Goal: Information Seeking & Learning: Learn about a topic

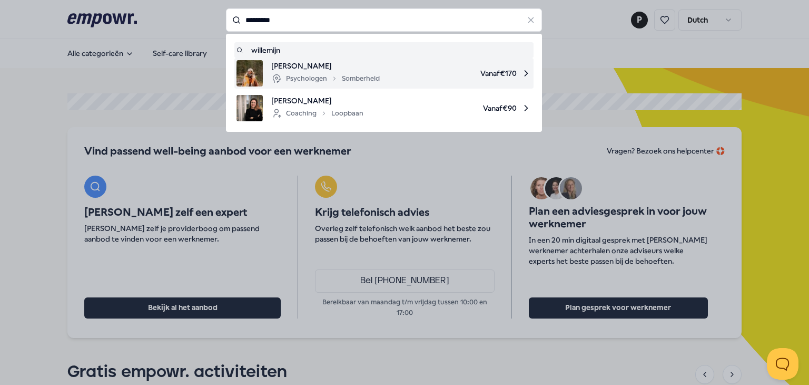
click at [302, 70] on span "[PERSON_NAME]" at bounding box center [325, 66] width 109 height 12
type input "*********"
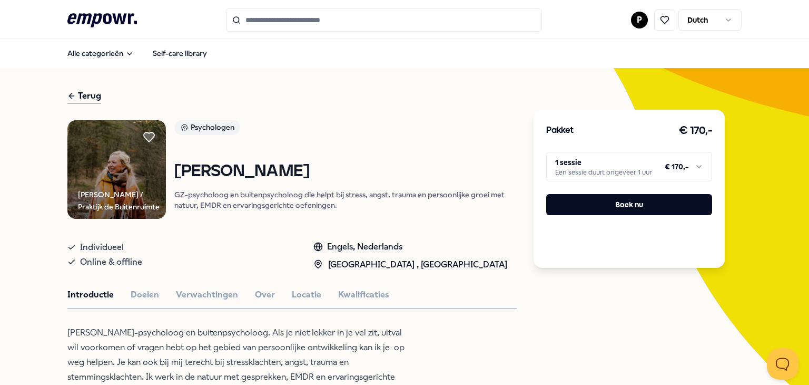
click at [582, 168] on html ".empowr-logo_svg__cls-1{fill:#03032f} P Dutch Alle categorieën Self-care librar…" at bounding box center [404, 192] width 809 height 385
drag, startPoint x: 497, startPoint y: 161, endPoint x: 491, endPoint y: 166, distance: 8.2
click at [497, 161] on html ".empowr-logo_svg__cls-1{fill:#03032f} P Dutch Alle categorieën Self-care librar…" at bounding box center [404, 192] width 809 height 385
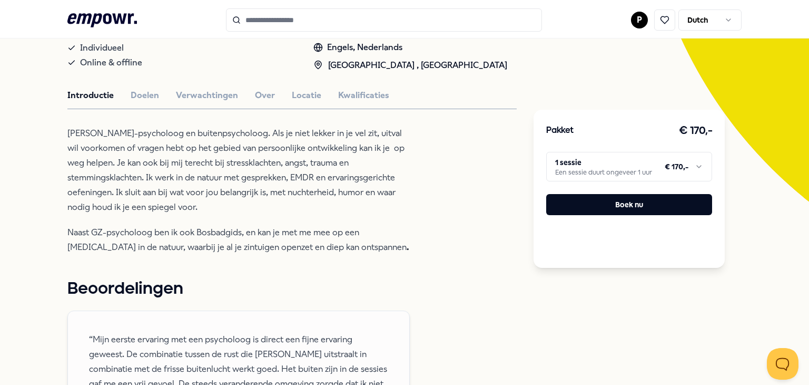
scroll to position [53, 0]
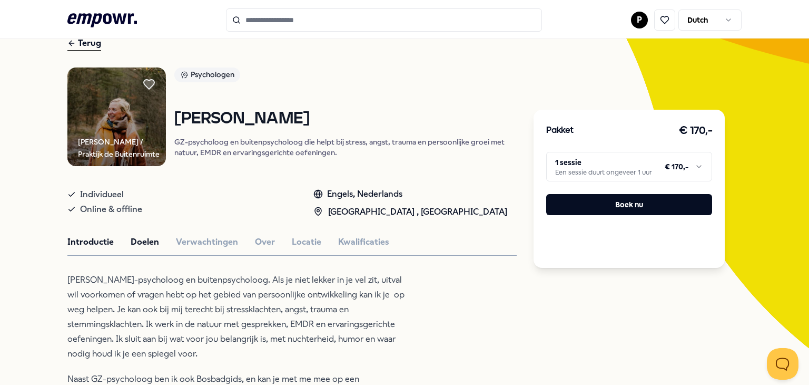
click at [133, 245] on button "Doelen" at bounding box center [145, 242] width 28 height 14
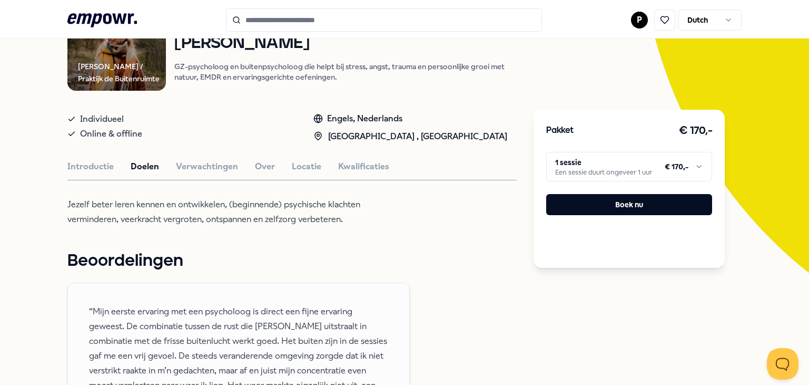
scroll to position [158, 0]
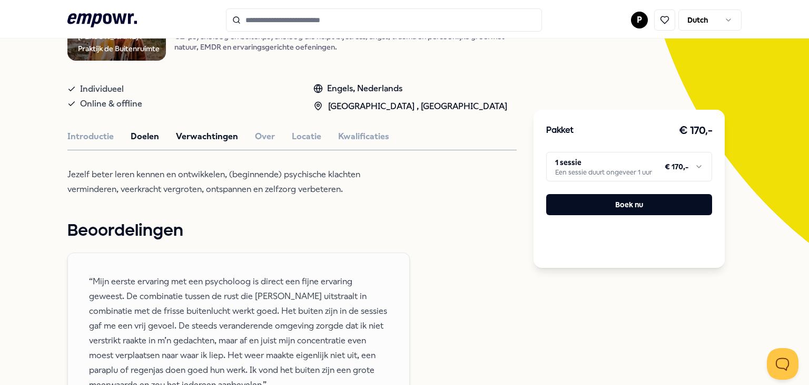
click at [204, 136] on button "Verwachtingen" at bounding box center [207, 137] width 62 height 14
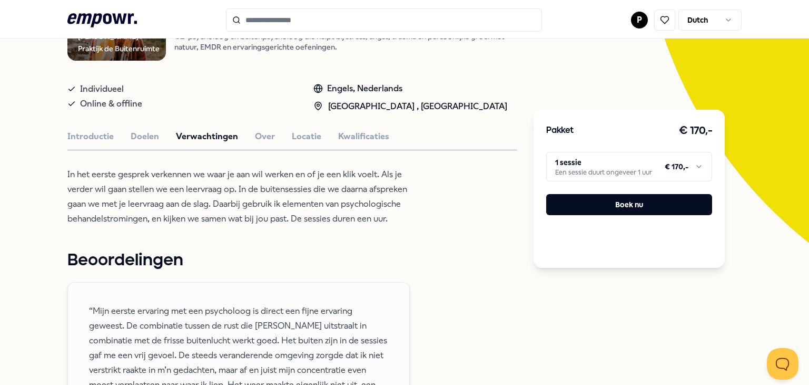
click at [247, 130] on div "Introductie Doelen Verwachtingen Over Locatie Kwalificaties" at bounding box center [291, 137] width 449 height 14
click at [255, 137] on button "Over" at bounding box center [265, 137] width 20 height 14
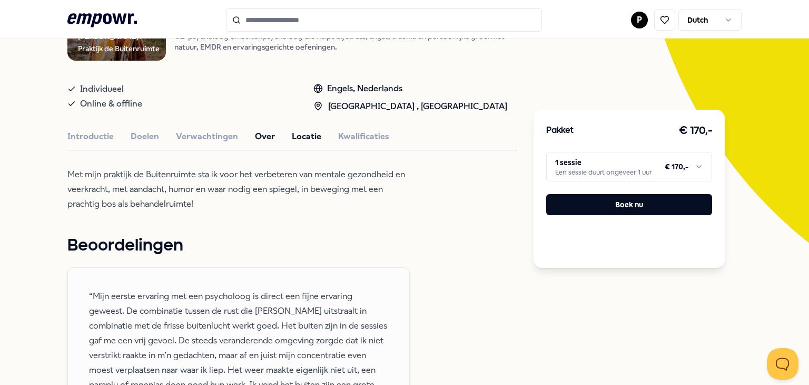
click at [299, 136] on button "Locatie" at bounding box center [307, 137] width 30 height 14
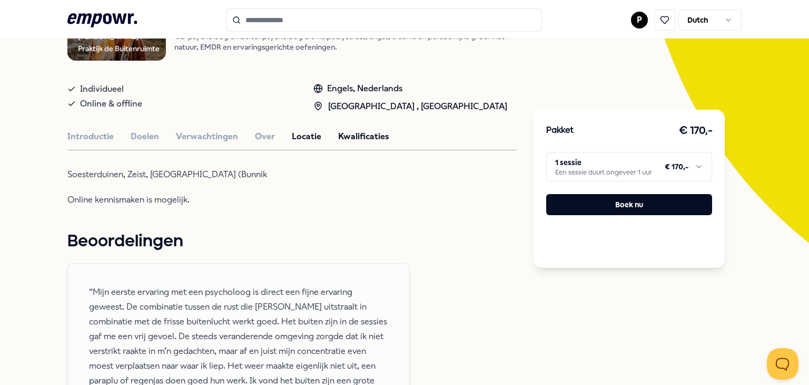
click at [347, 131] on button "Kwalificaties" at bounding box center [363, 137] width 51 height 14
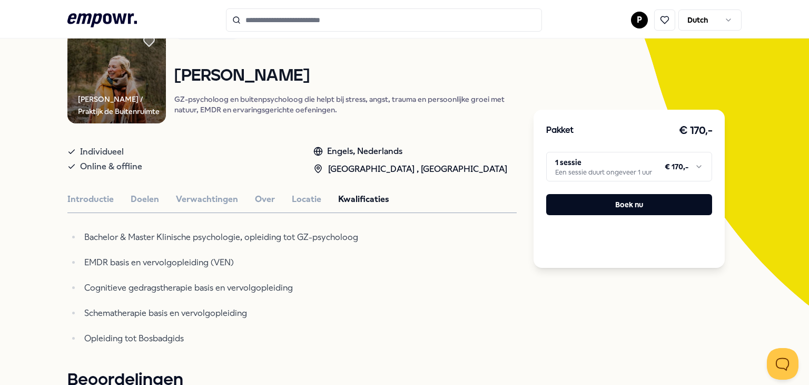
scroll to position [105, 0]
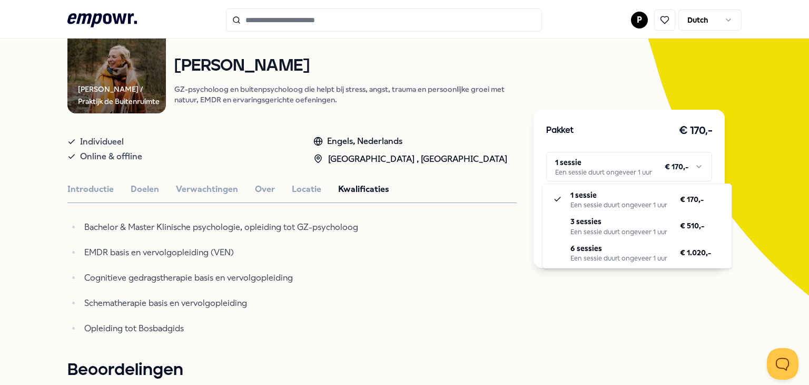
click at [617, 165] on html ".empowr-logo_svg__cls-1{fill:#03032f} P Dutch Alle categorieën Self-care librar…" at bounding box center [404, 192] width 809 height 385
click at [597, 304] on html ".empowr-logo_svg__cls-1{fill:#03032f} P Dutch Alle categorieën Self-care librar…" at bounding box center [404, 192] width 809 height 385
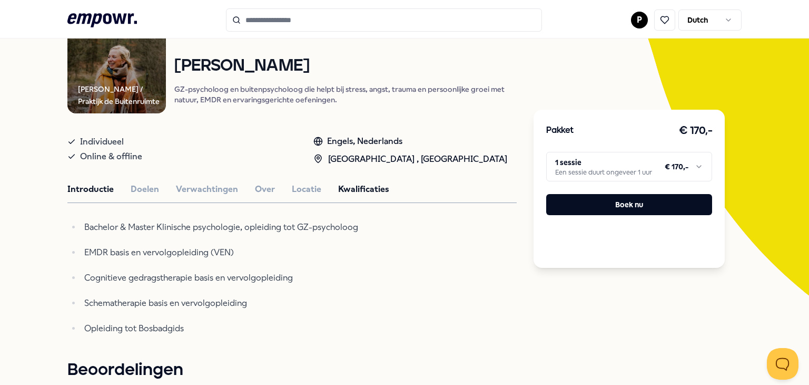
click at [91, 188] on button "Introductie" at bounding box center [90, 189] width 46 height 14
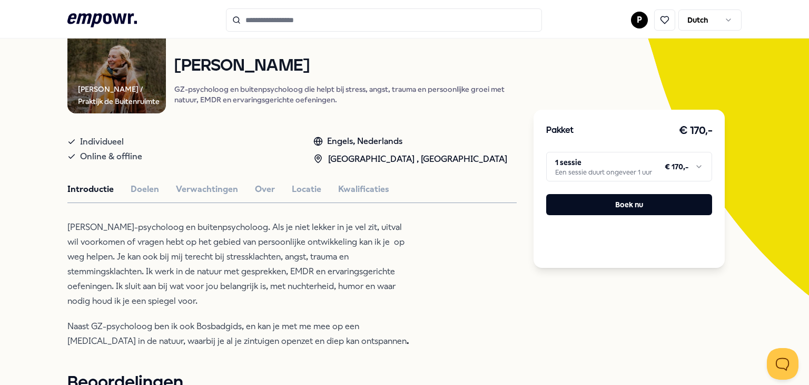
click at [400, 47] on div "Psychologen [PERSON_NAME]-psycholoog en buitenpsycholoog die helpt bij stress, …" at bounding box center [345, 64] width 342 height 99
